Goal: Transaction & Acquisition: Purchase product/service

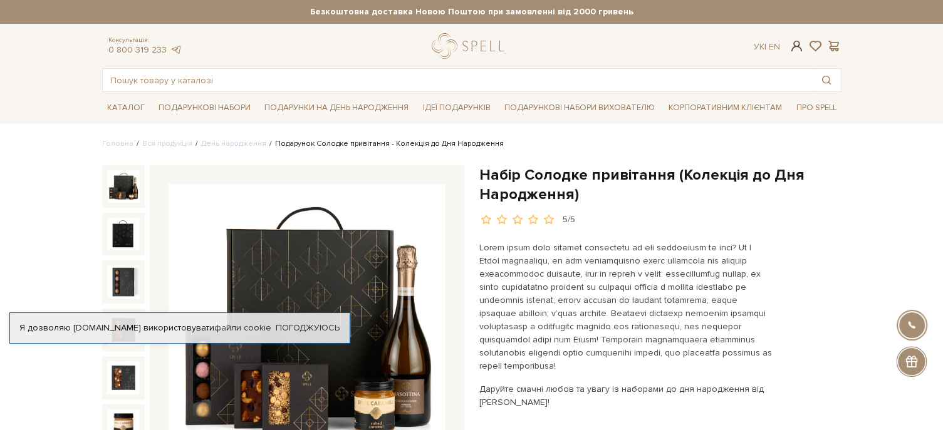
click at [796, 44] on span at bounding box center [796, 45] width 15 height 13
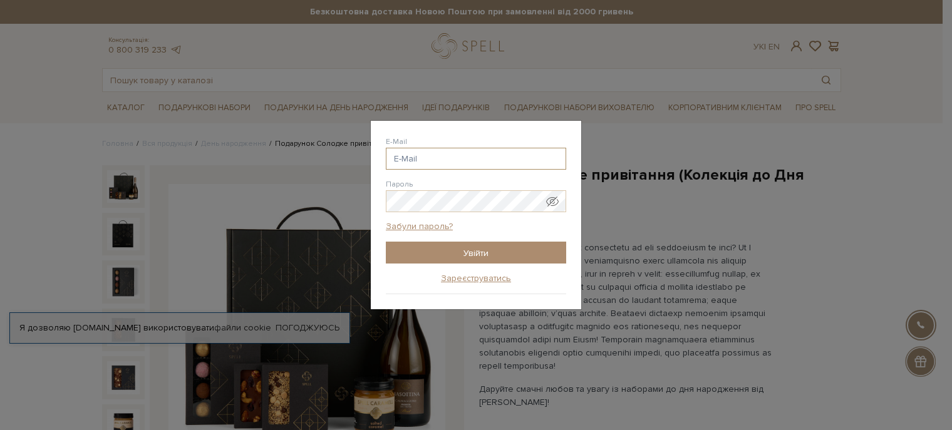
click at [427, 159] on input "E-Mail" at bounding box center [476, 159] width 180 height 22
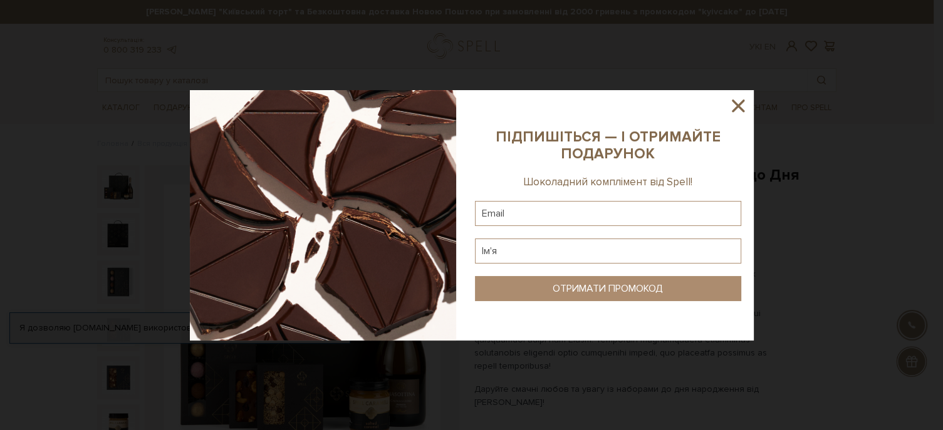
click at [741, 104] on icon at bounding box center [737, 105] width 21 height 21
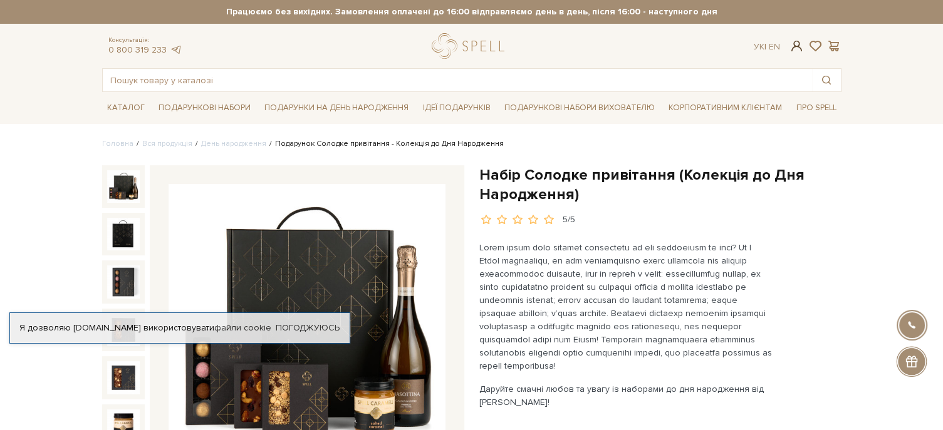
click at [792, 44] on span at bounding box center [796, 45] width 15 height 13
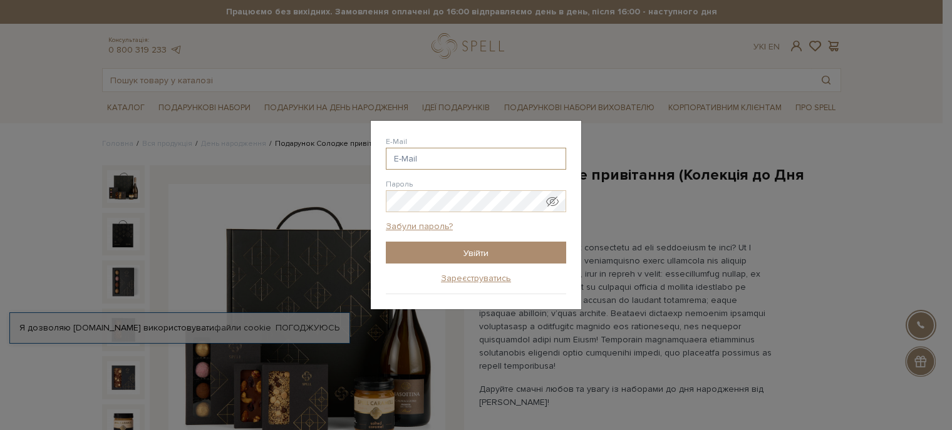
click at [412, 155] on input "E-Mail" at bounding box center [476, 159] width 180 height 22
type input "lana_ku@ukr.net"
click at [386, 242] on input "Увійти" at bounding box center [476, 253] width 180 height 22
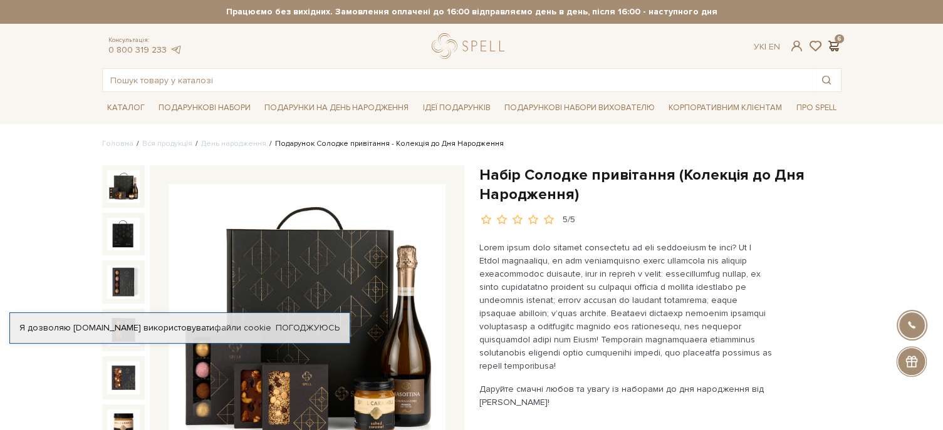
click at [834, 45] on span at bounding box center [833, 45] width 15 height 13
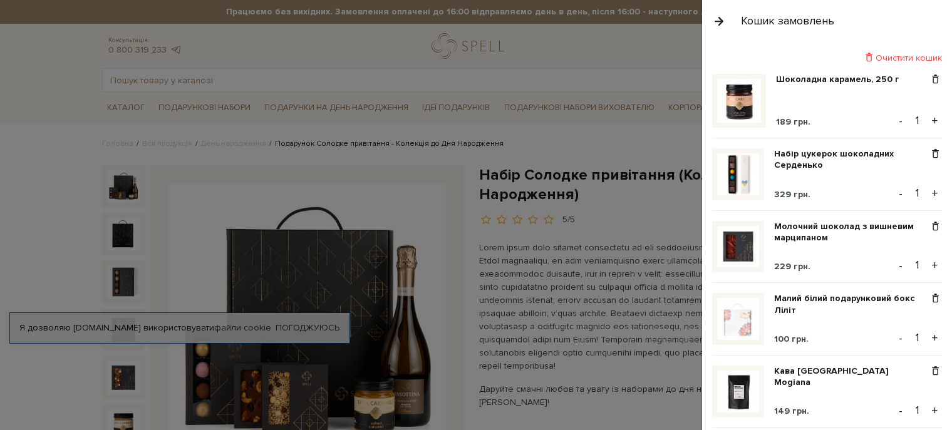
click at [717, 22] on button "button" at bounding box center [719, 21] width 14 height 22
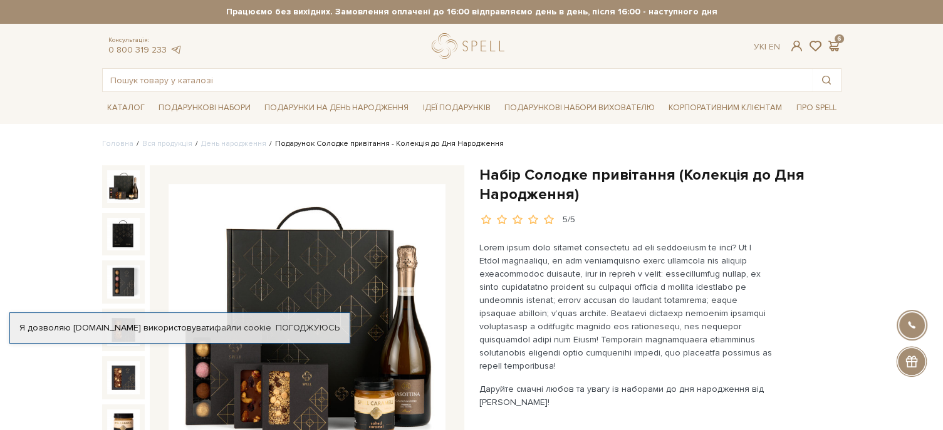
click at [789, 47] on link at bounding box center [796, 45] width 15 height 13
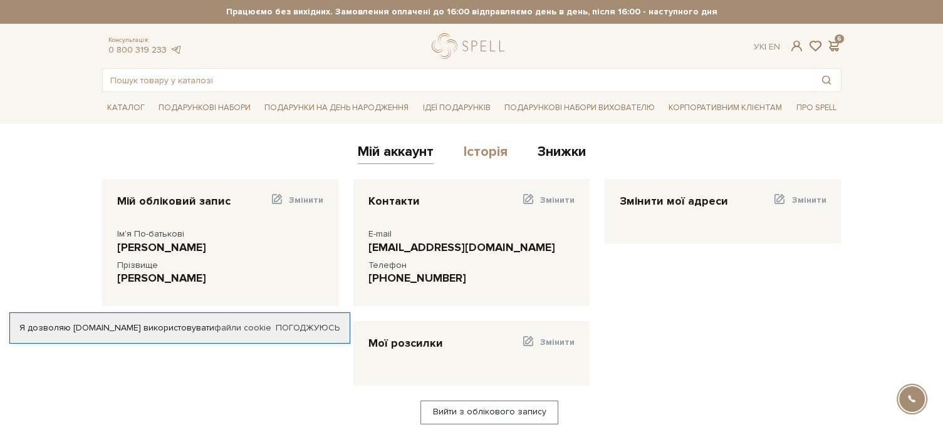
click at [502, 152] on link "Історія" at bounding box center [486, 153] width 44 height 21
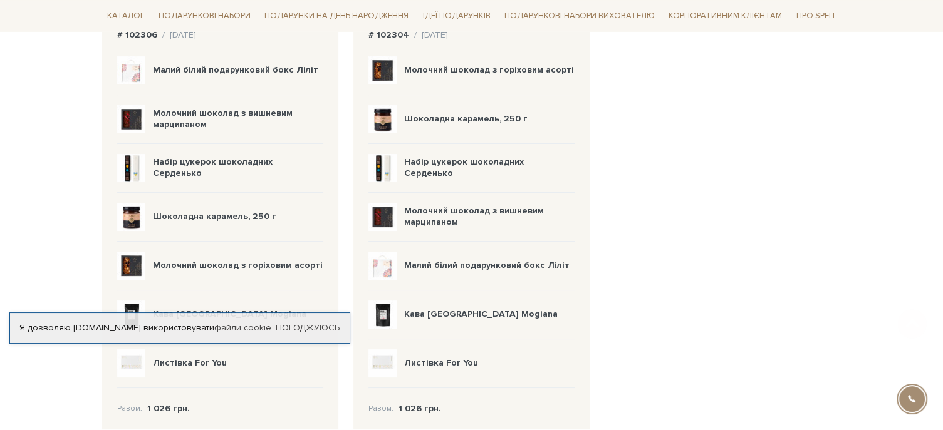
scroll to position [251, 0]
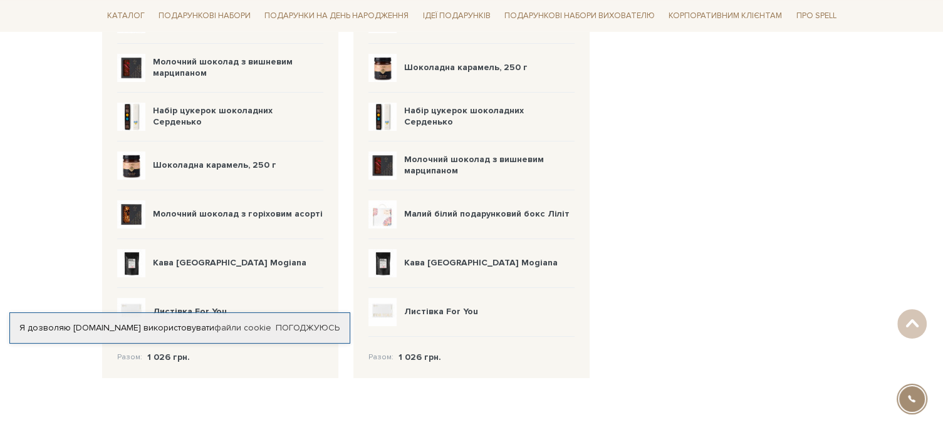
click at [161, 355] on b "1 026 грн." at bounding box center [168, 357] width 43 height 11
click at [672, 269] on div "Статус замовлення Замовлення доставлено # 102306 / 27.08.2025 Малий білий подар…" at bounding box center [472, 161] width 754 height 465
click at [83, 400] on body "Подарункові набори SALE Корпоративним клієнтам Доставка і оплата Консультація: …" at bounding box center [471, 174] width 943 height 851
drag, startPoint x: 113, startPoint y: 333, endPoint x: 138, endPoint y: 407, distance: 77.7
click at [132, 408] on body "Подарункові набори SALE Корпоративним клієнтам Доставка і оплата Консультація: …" at bounding box center [471, 174] width 943 height 851
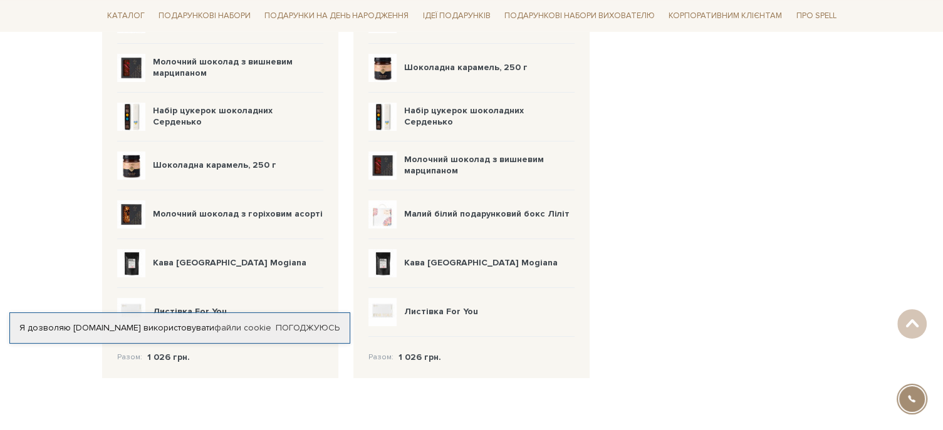
drag, startPoint x: 573, startPoint y: 306, endPoint x: 616, endPoint y: 298, distance: 43.4
click at [574, 306] on div "Листівка For You" at bounding box center [471, 312] width 206 height 49
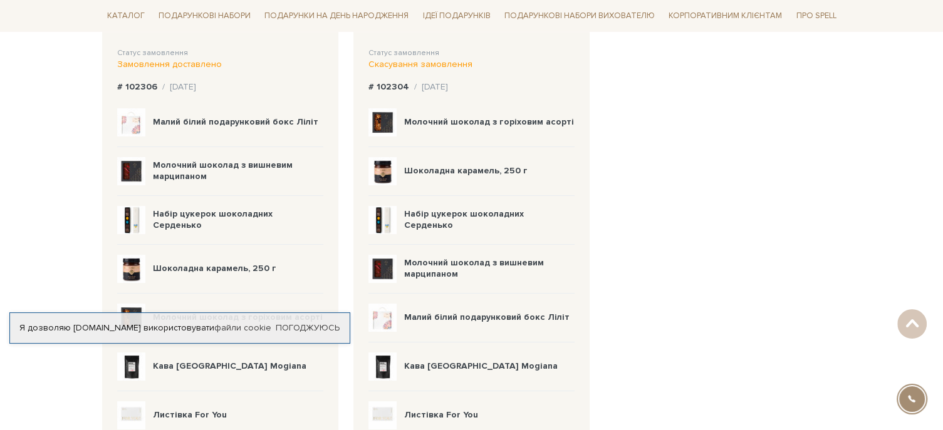
scroll to position [0, 0]
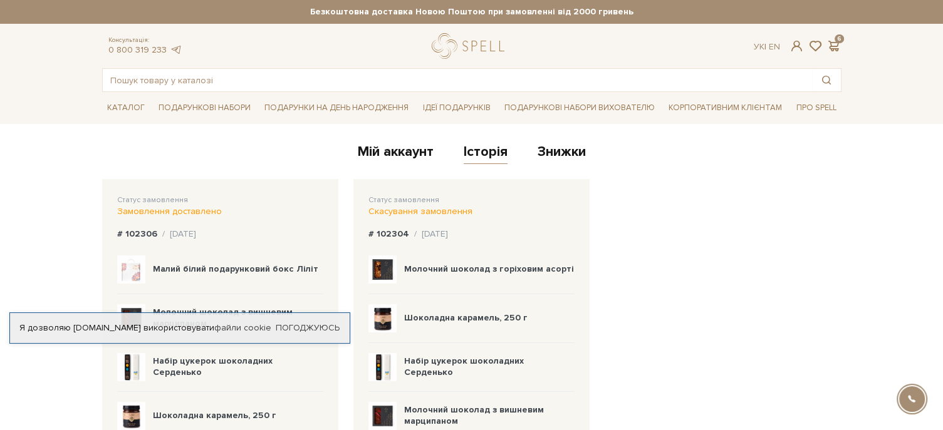
click at [419, 212] on div "Скасування замовлення" at bounding box center [471, 211] width 206 height 11
drag, startPoint x: 386, startPoint y: 232, endPoint x: 236, endPoint y: 227, distance: 150.4
click at [383, 232] on b "# 102304" at bounding box center [388, 234] width 41 height 11
click at [158, 224] on div "Статус замовлення Замовлення доставлено # 102306 / 27.08.2025 Малий білий подар…" at bounding box center [220, 404] width 236 height 450
click at [189, 235] on div "/ 27.08.2025" at bounding box center [179, 234] width 34 height 11
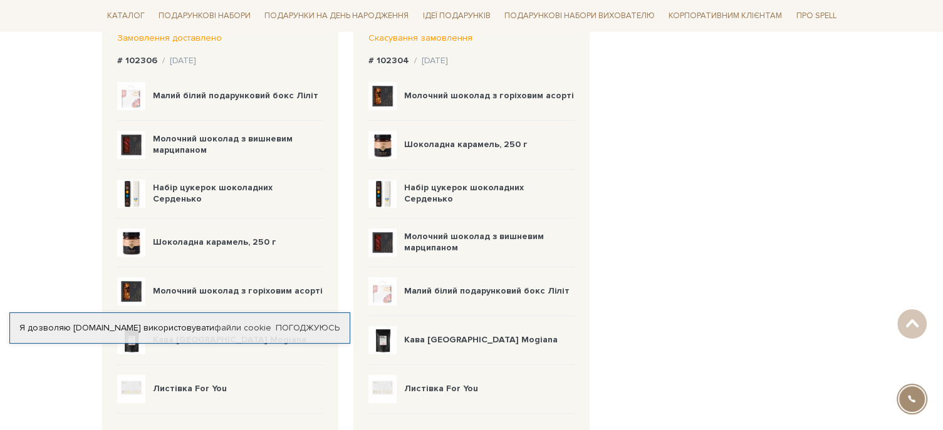
scroll to position [376, 0]
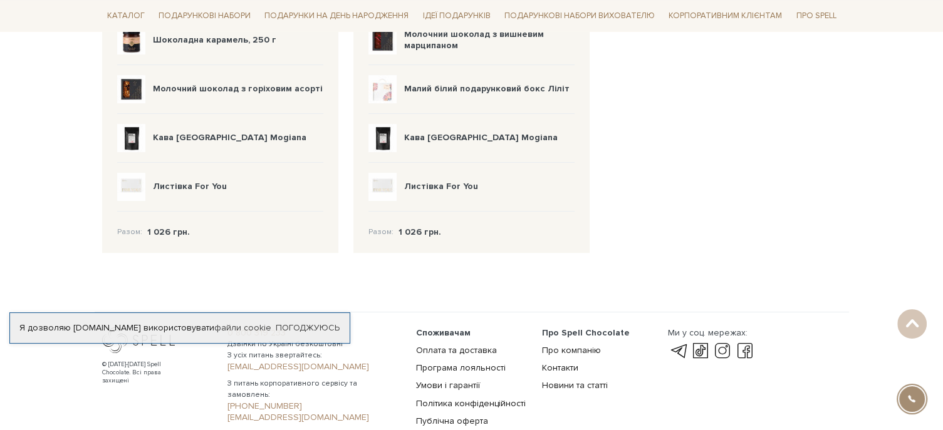
click at [157, 231] on b "1 026 грн." at bounding box center [168, 232] width 43 height 11
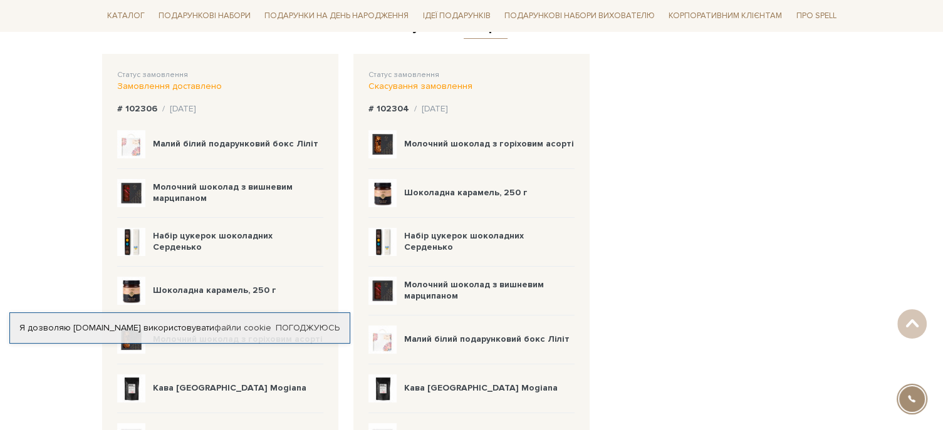
scroll to position [251, 0]
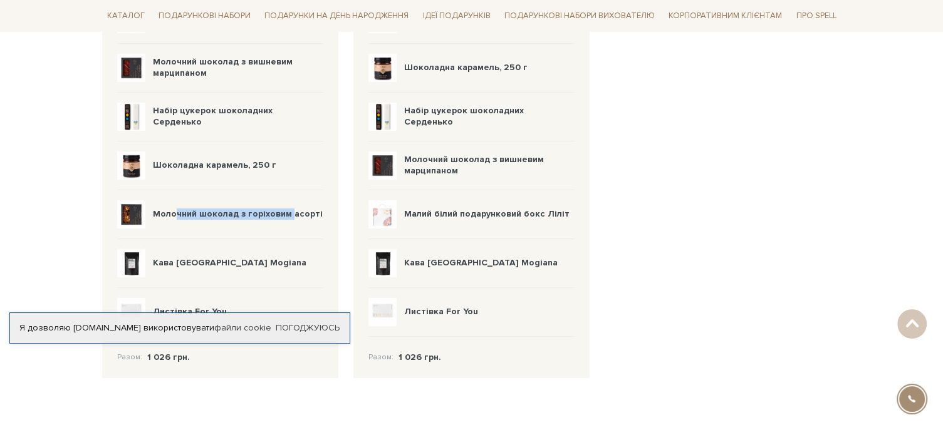
drag, startPoint x: 289, startPoint y: 209, endPoint x: 185, endPoint y: 210, distance: 104.0
click at [177, 214] on b "Молочний шоколад з горіховим асорті" at bounding box center [238, 214] width 170 height 11
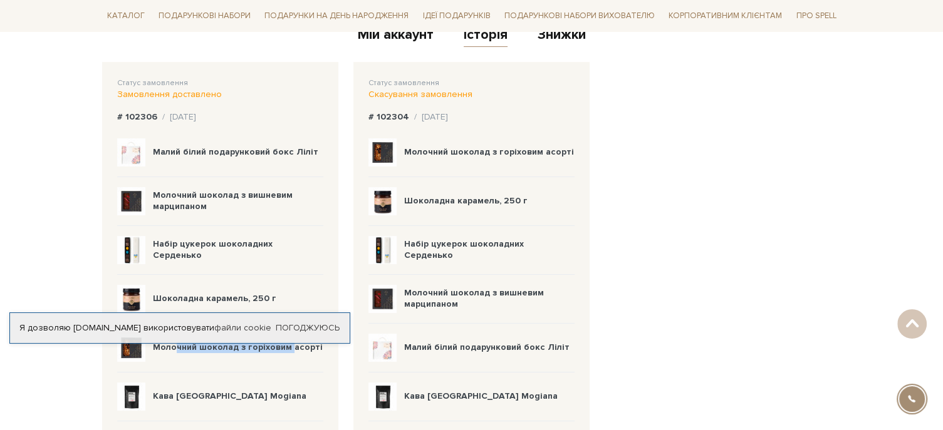
scroll to position [0, 0]
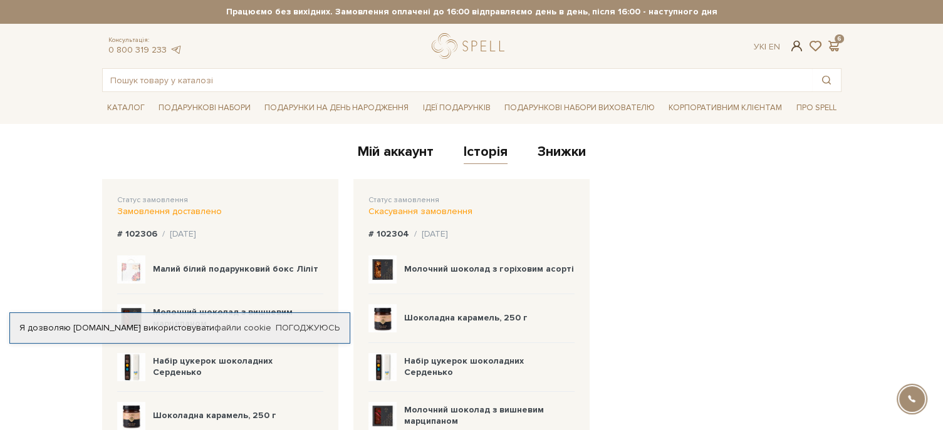
click at [801, 48] on span at bounding box center [796, 45] width 15 height 13
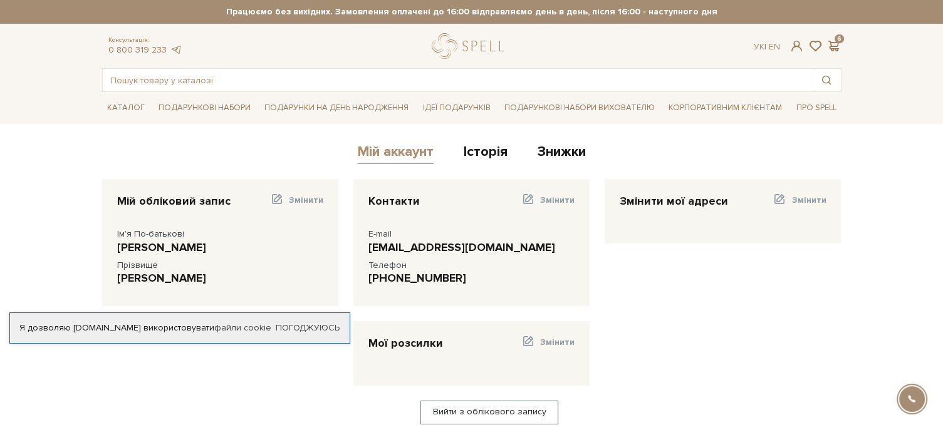
click at [384, 152] on link "Мій аккаунт" at bounding box center [396, 153] width 76 height 21
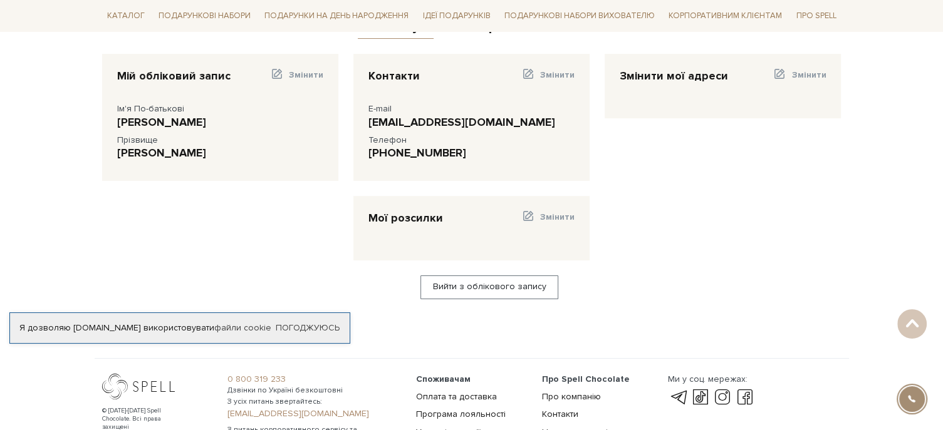
click at [459, 215] on div "Мої розсилки Змінити" at bounding box center [471, 220] width 206 height 19
click at [415, 215] on div "Мої розсилки" at bounding box center [405, 218] width 75 height 14
click at [546, 214] on span "Змінити" at bounding box center [557, 217] width 34 height 11
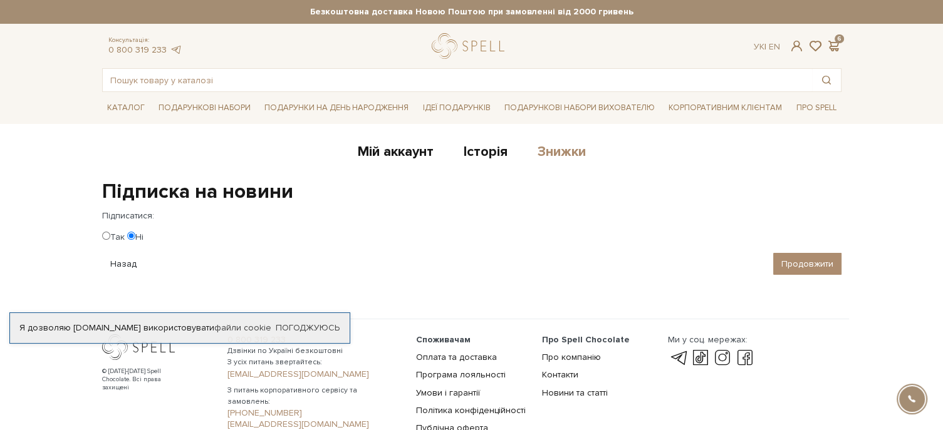
click at [569, 150] on link "Знижки" at bounding box center [561, 153] width 48 height 21
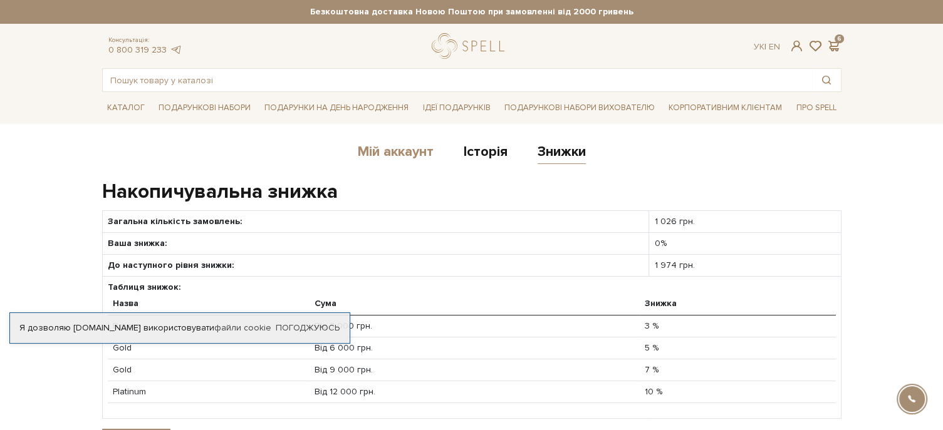
click at [398, 154] on link "Мій аккаунт" at bounding box center [396, 153] width 76 height 21
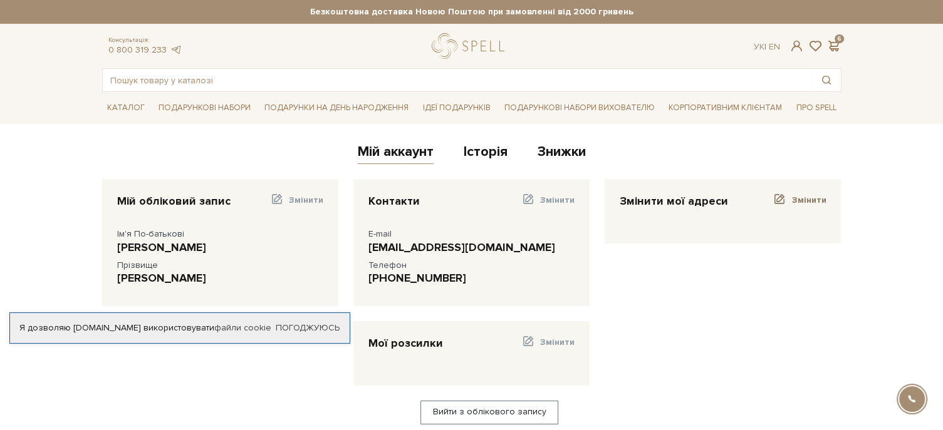
click at [807, 201] on span "Змінити" at bounding box center [808, 200] width 34 height 11
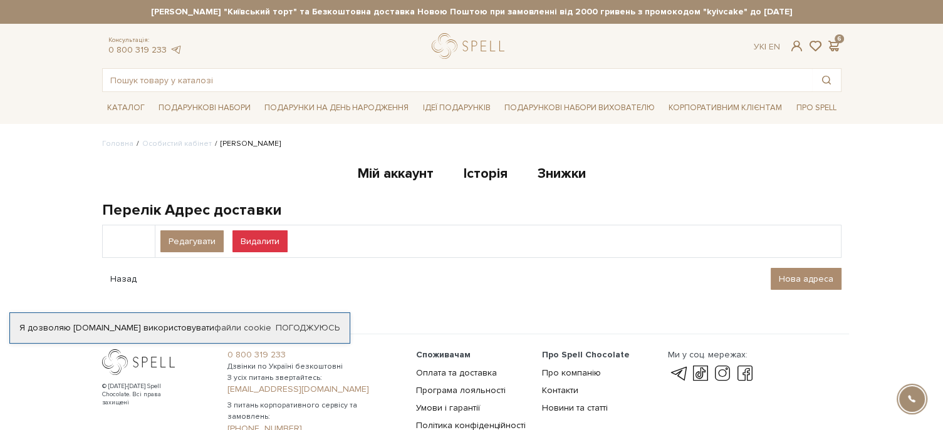
click at [834, 37] on div "Консультація: 0 800 319 233 Ук | En | 6" at bounding box center [472, 46] width 754 height 26
click at [839, 38] on div "Консультація: 0 800 319 233 Ук | En | 6" at bounding box center [472, 46] width 754 height 26
click at [386, 169] on link "Мій аккаунт" at bounding box center [396, 175] width 76 height 21
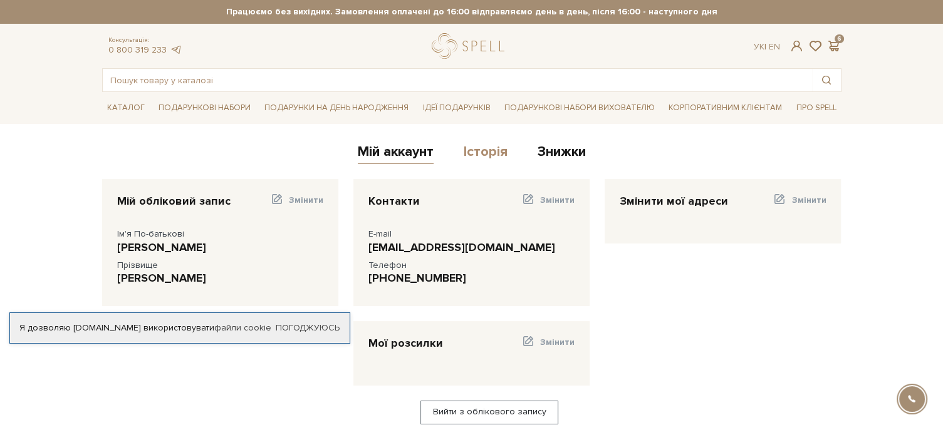
click at [487, 157] on link "Історія" at bounding box center [486, 153] width 44 height 21
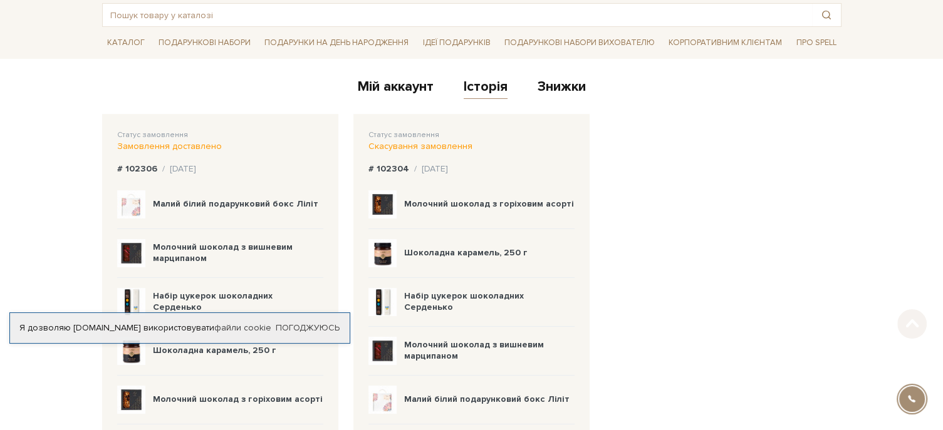
scroll to position [125, 0]
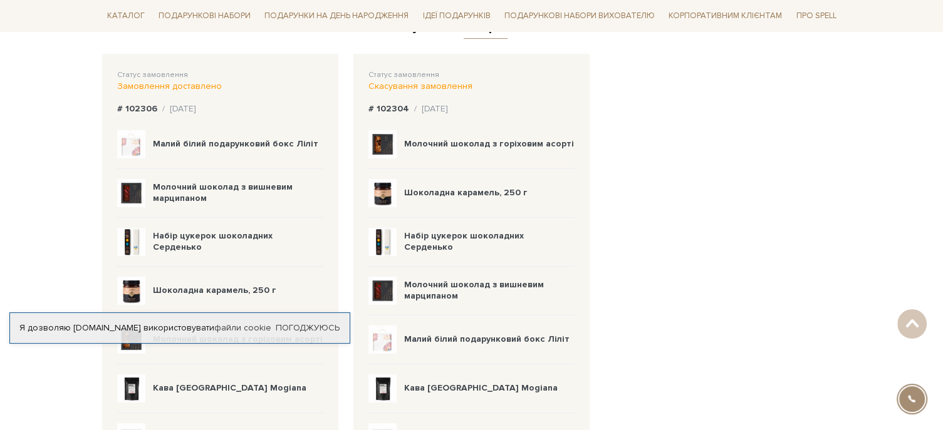
click at [195, 85] on div "Замовлення доставлено" at bounding box center [220, 86] width 206 height 11
click at [152, 78] on span "Статус замовлення" at bounding box center [152, 74] width 71 height 9
click at [147, 110] on b "# 102306" at bounding box center [137, 108] width 40 height 11
click at [186, 103] on div "/ 27.08.2025" at bounding box center [179, 108] width 34 height 11
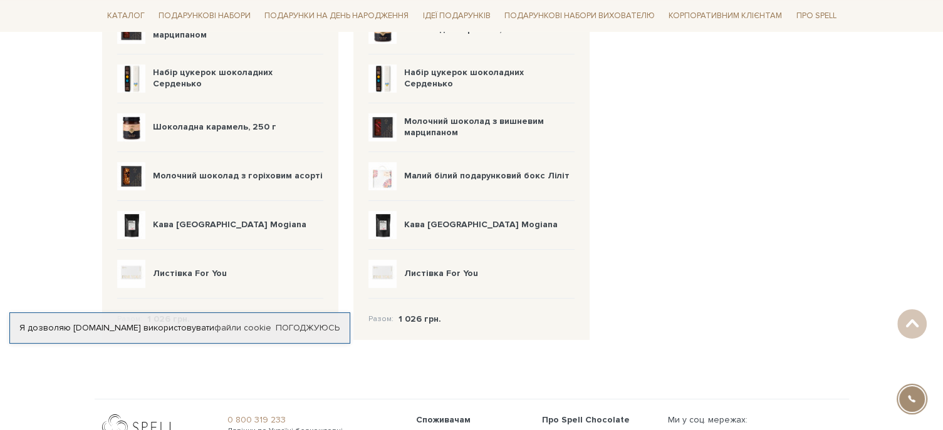
scroll to position [376, 0]
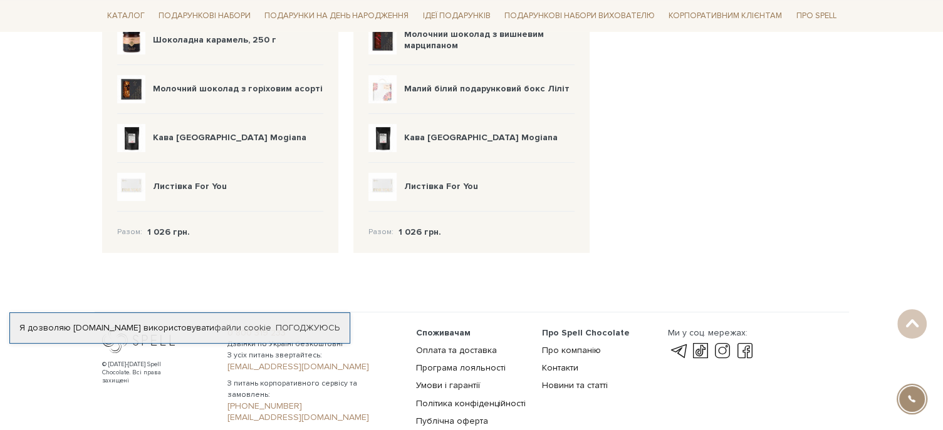
click at [203, 187] on b "Листівка For You" at bounding box center [190, 186] width 74 height 11
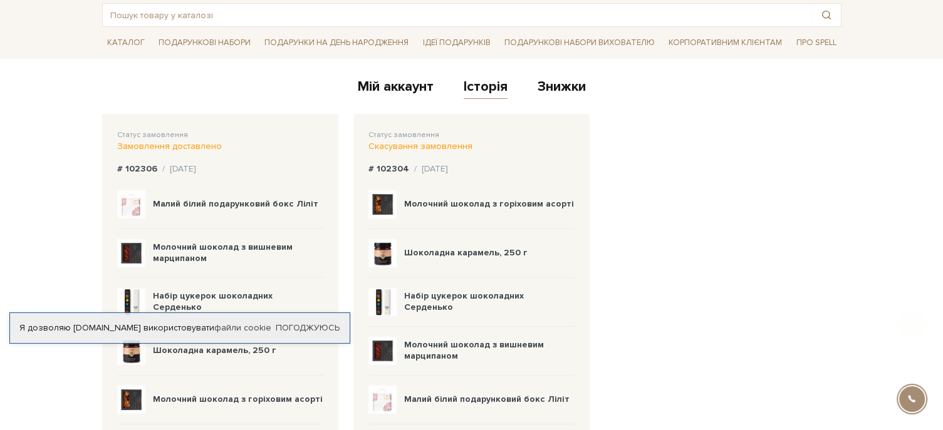
scroll to position [125, 0]
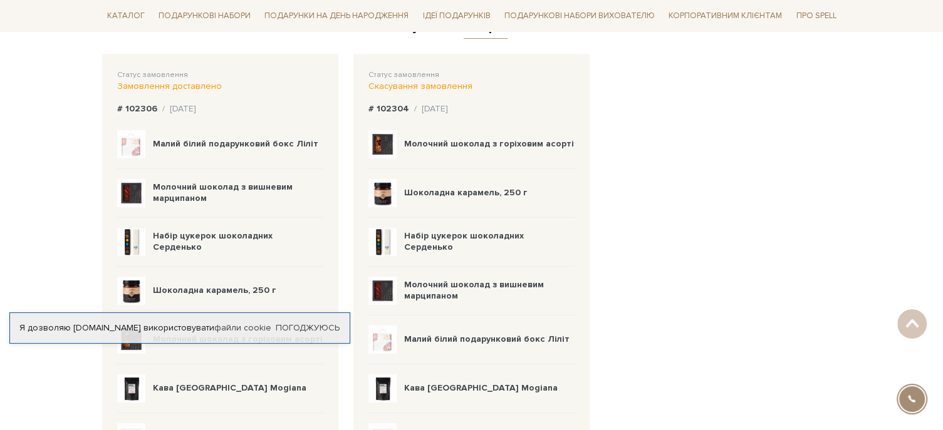
click at [153, 104] on b "# 102306" at bounding box center [137, 108] width 40 height 11
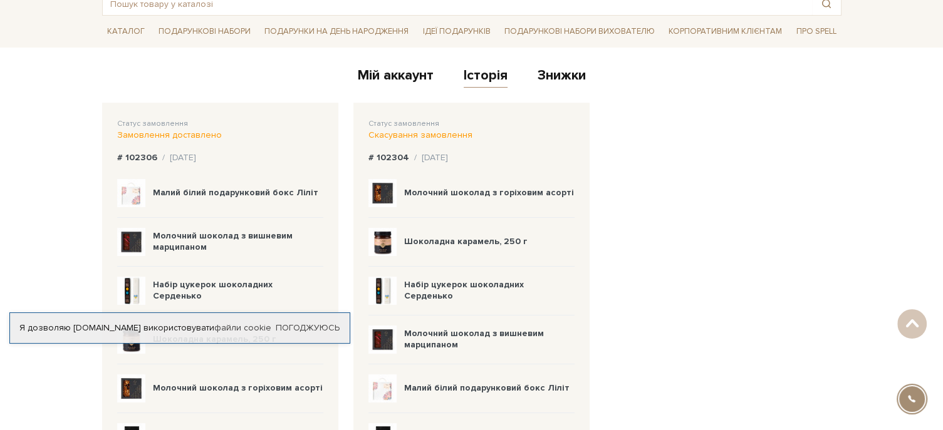
scroll to position [0, 0]
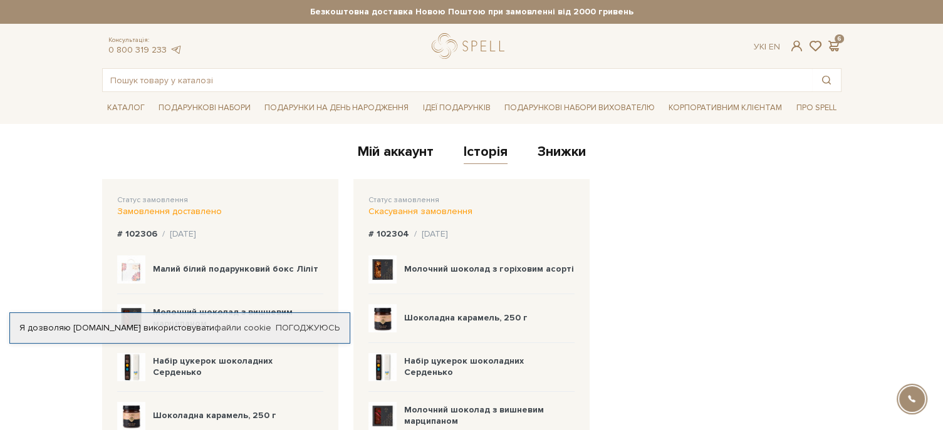
click at [68, 133] on body "Подарункові набори SALE Корпоративним клієнтам Доставка і оплата Консультація: …" at bounding box center [471, 425] width 943 height 851
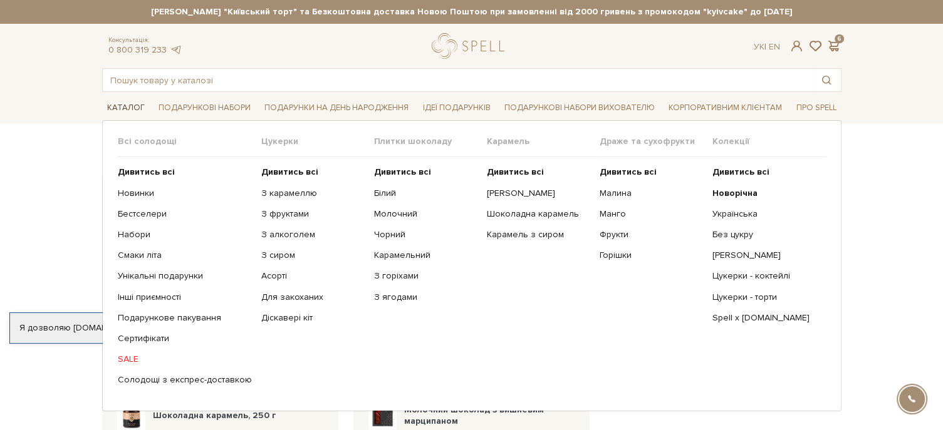
click at [118, 108] on link "Каталог" at bounding box center [126, 107] width 48 height 19
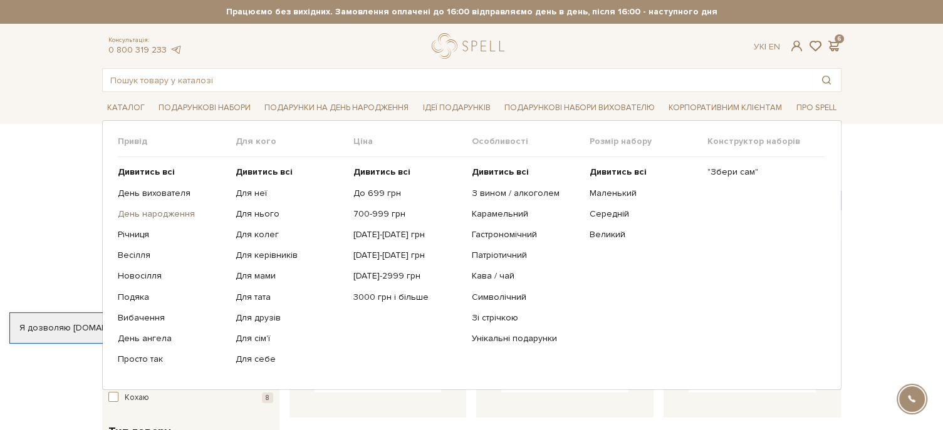
click at [175, 213] on link "День народження" at bounding box center [172, 214] width 108 height 11
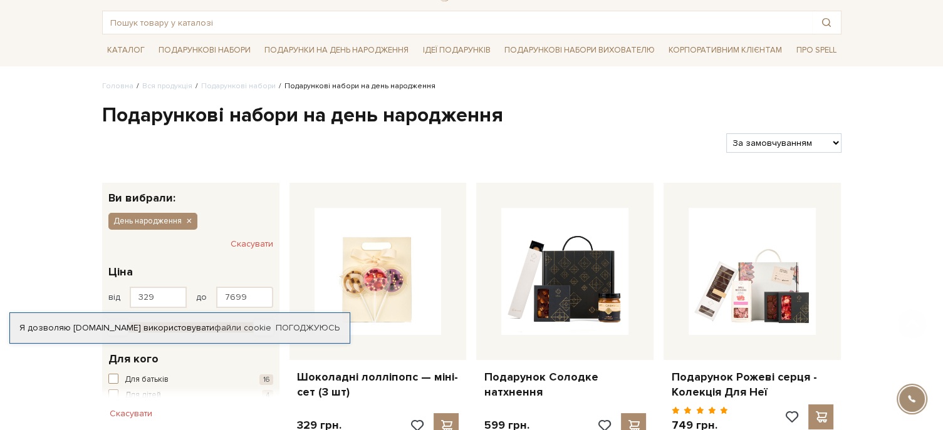
scroll to position [125, 0]
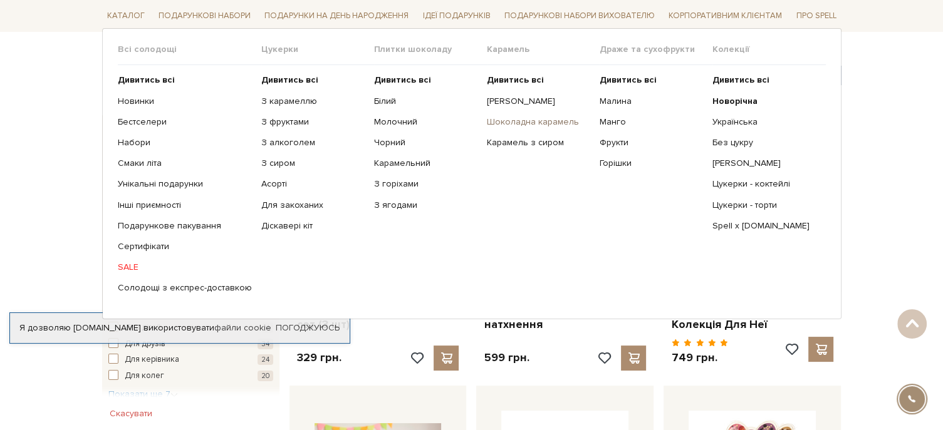
click at [552, 121] on link "Шоколадна карамель" at bounding box center [538, 122] width 103 height 11
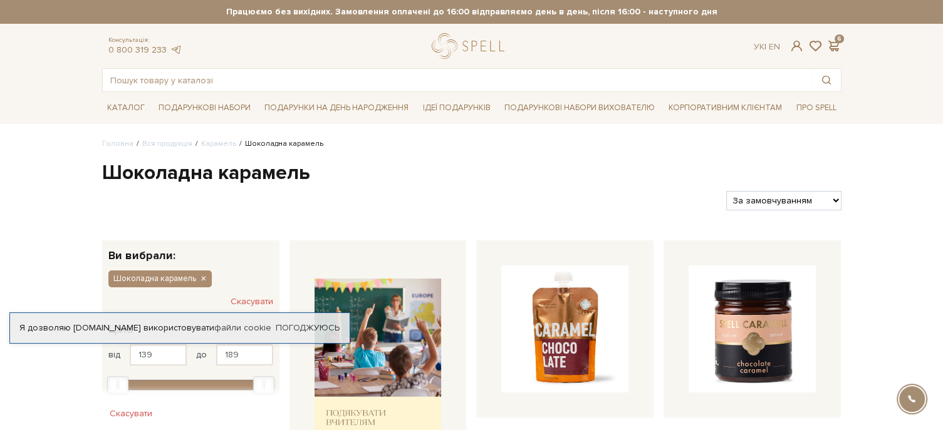
scroll to position [125, 0]
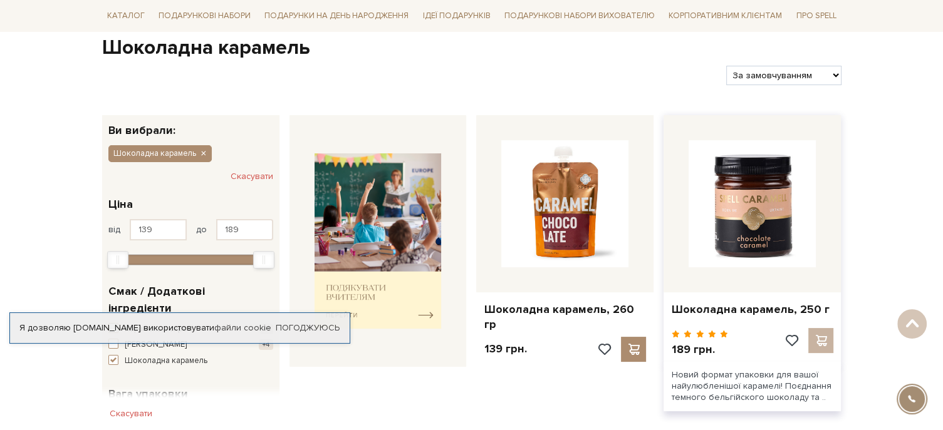
click at [823, 332] on div at bounding box center [808, 345] width 50 height 34
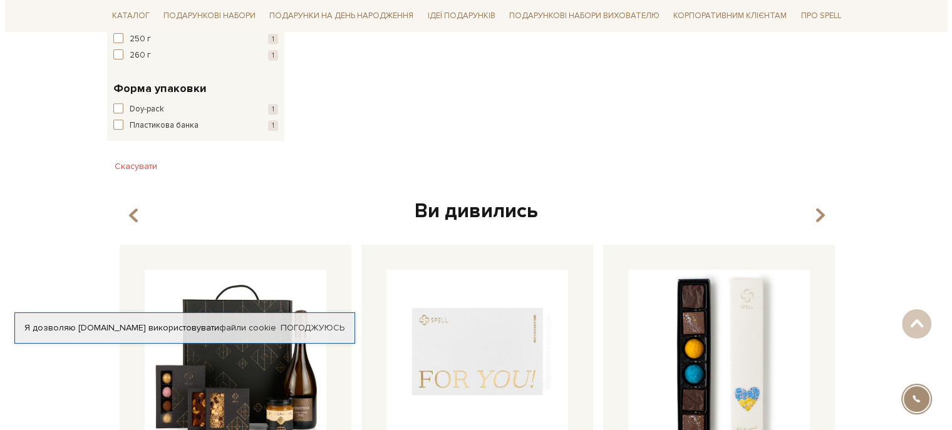
scroll to position [752, 0]
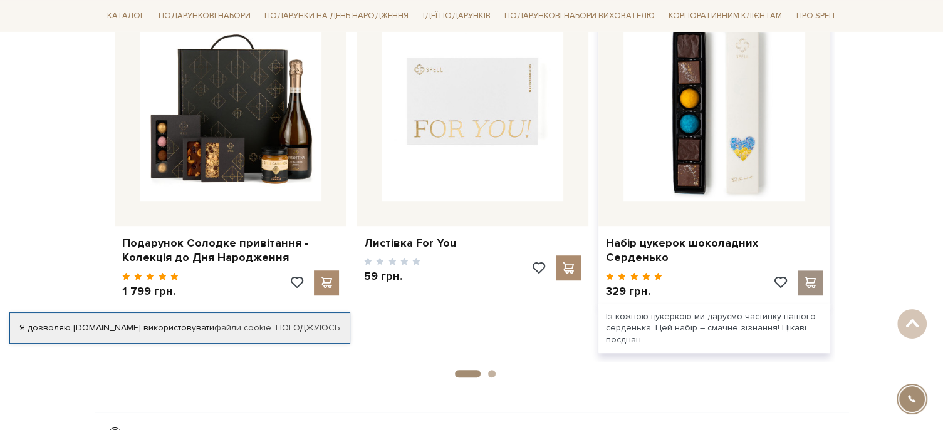
click at [819, 271] on div at bounding box center [809, 283] width 25 height 25
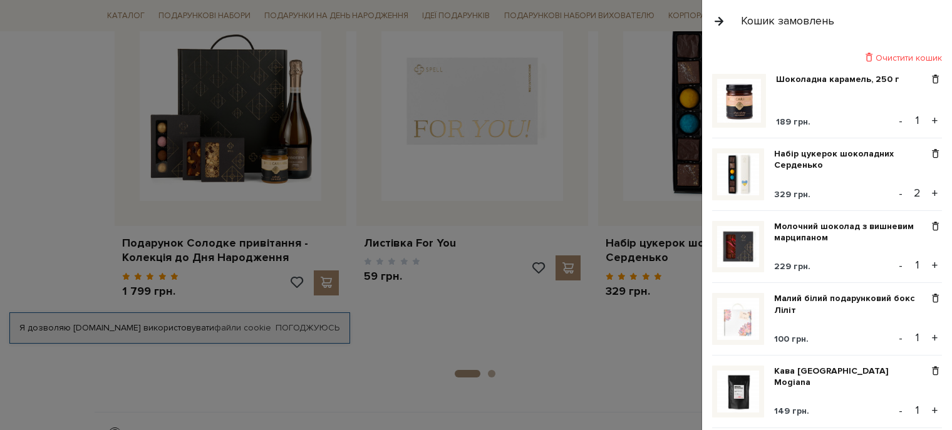
click at [565, 252] on div at bounding box center [476, 215] width 952 height 430
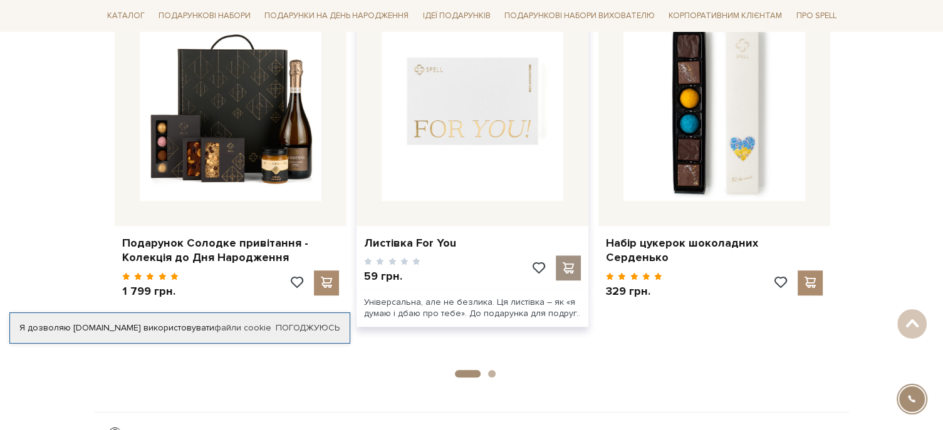
click at [567, 262] on span at bounding box center [568, 267] width 16 height 11
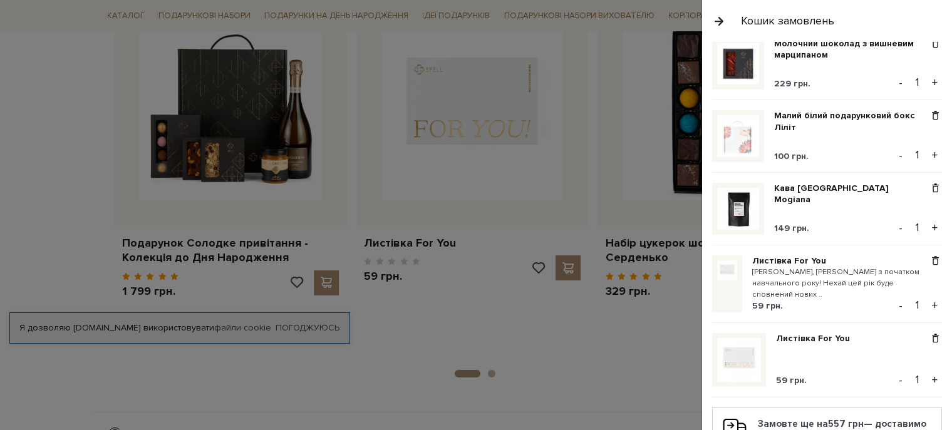
scroll to position [153, 0]
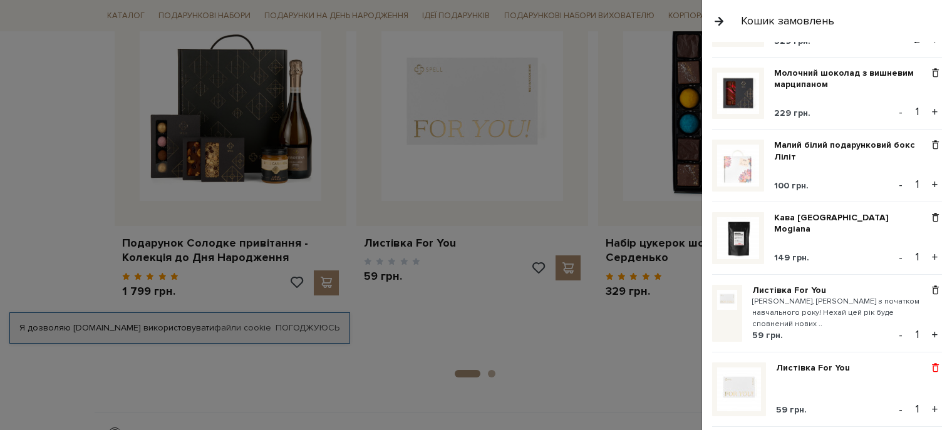
click at [933, 363] on span at bounding box center [935, 368] width 13 height 11
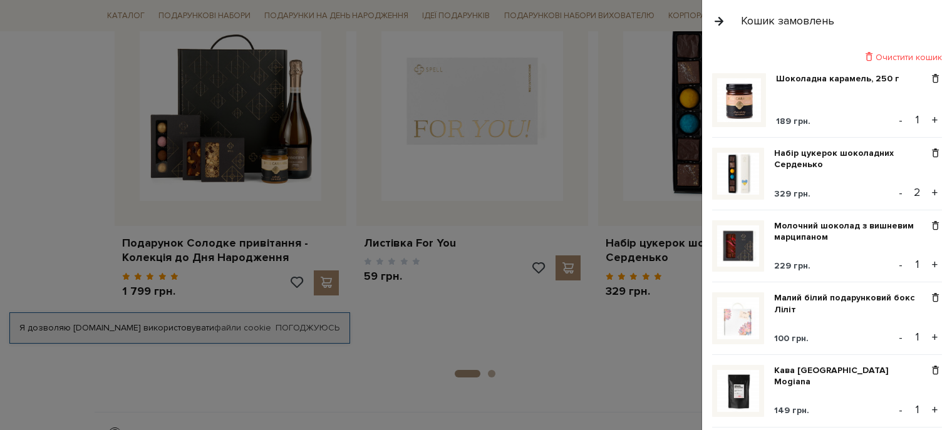
scroll to position [0, 0]
click at [895, 190] on button "-" at bounding box center [901, 193] width 13 height 19
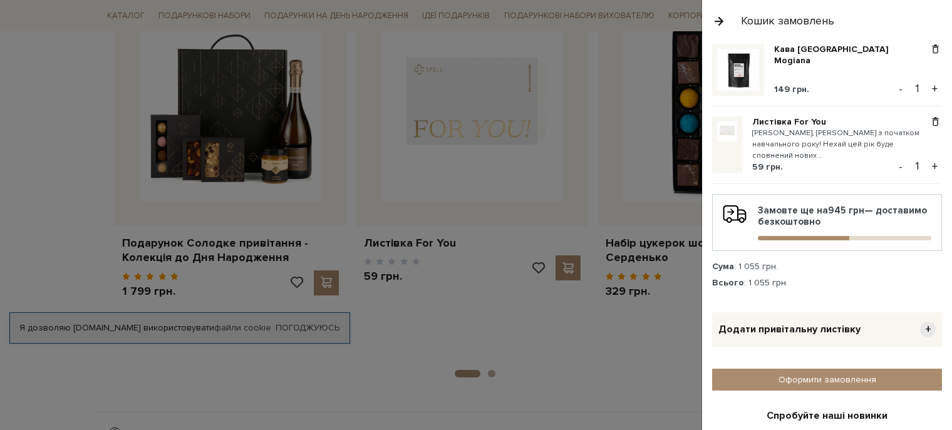
scroll to position [501, 0]
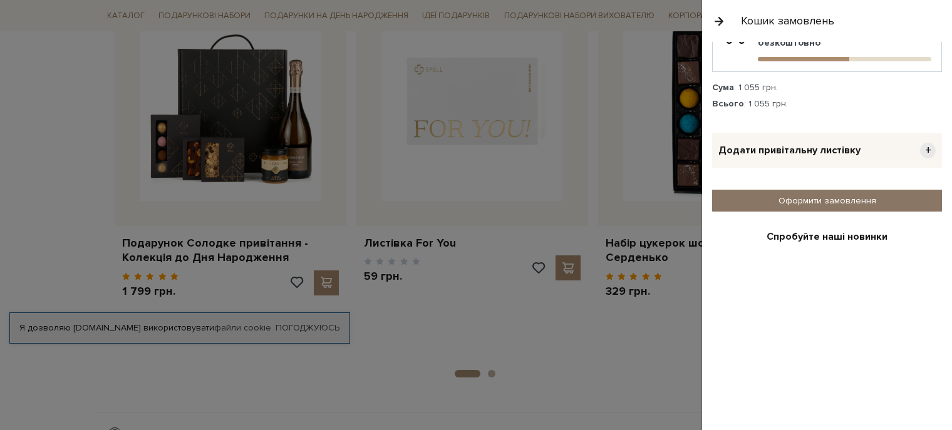
click at [766, 196] on link "Оформити замовлення" at bounding box center [827, 201] width 230 height 22
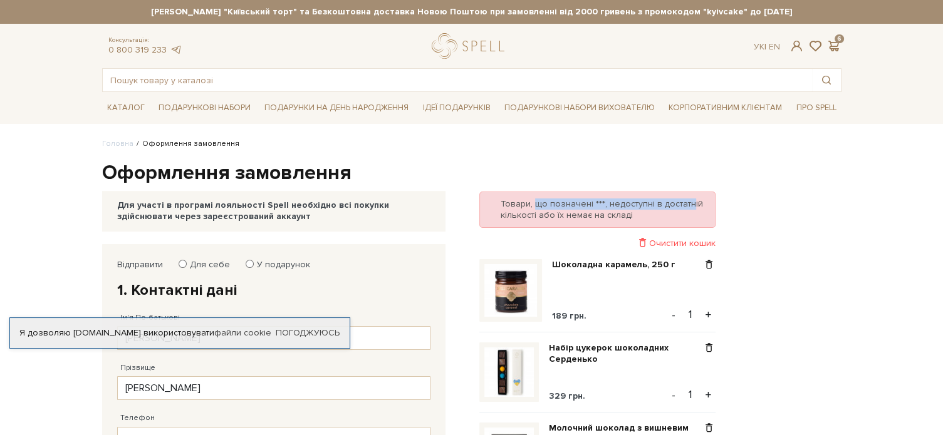
drag, startPoint x: 576, startPoint y: 195, endPoint x: 685, endPoint y: 192, distance: 109.0
click at [685, 192] on div "Товари, що позначені ***, недоступні в достатній кількості або їх немає на скла…" at bounding box center [597, 210] width 236 height 36
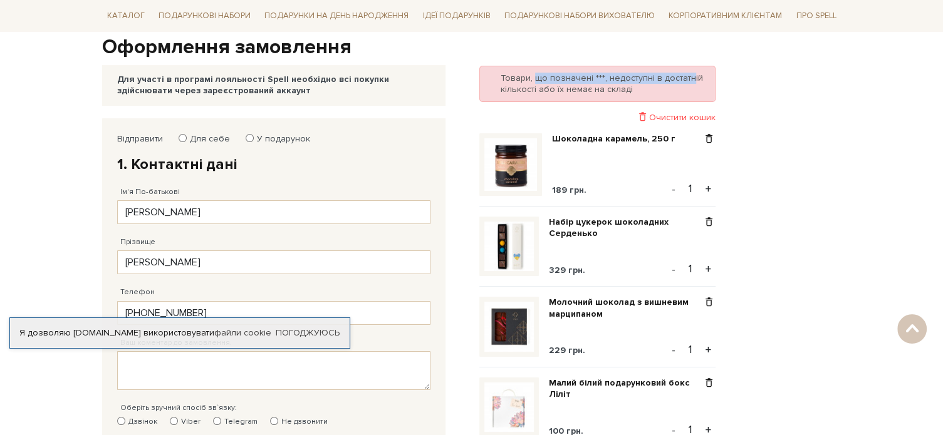
scroll to position [125, 0]
click at [553, 8] on link "Подарункові набори вихователю" at bounding box center [579, 15] width 160 height 21
